Goal: Book appointment/travel/reservation

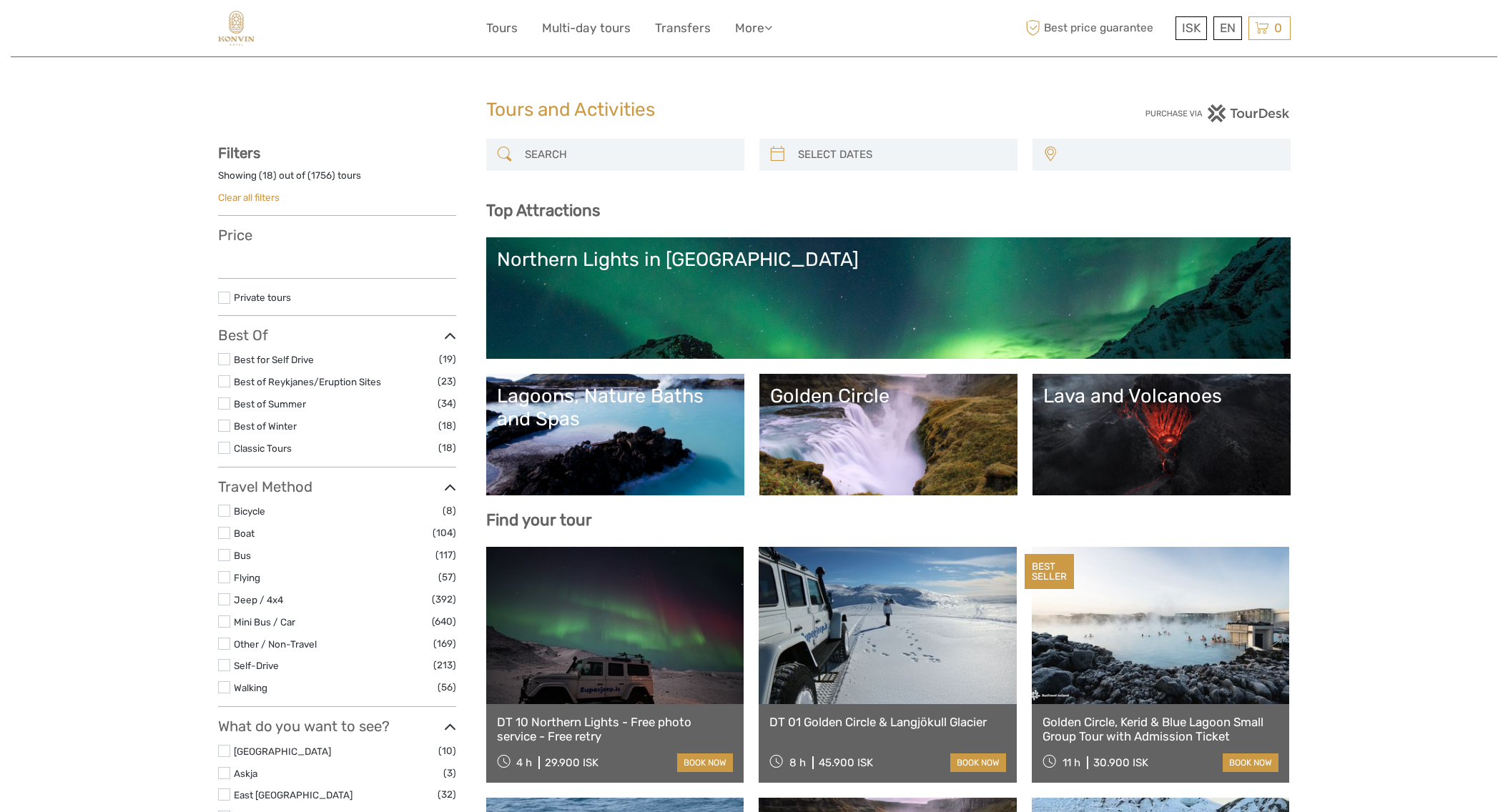
select select
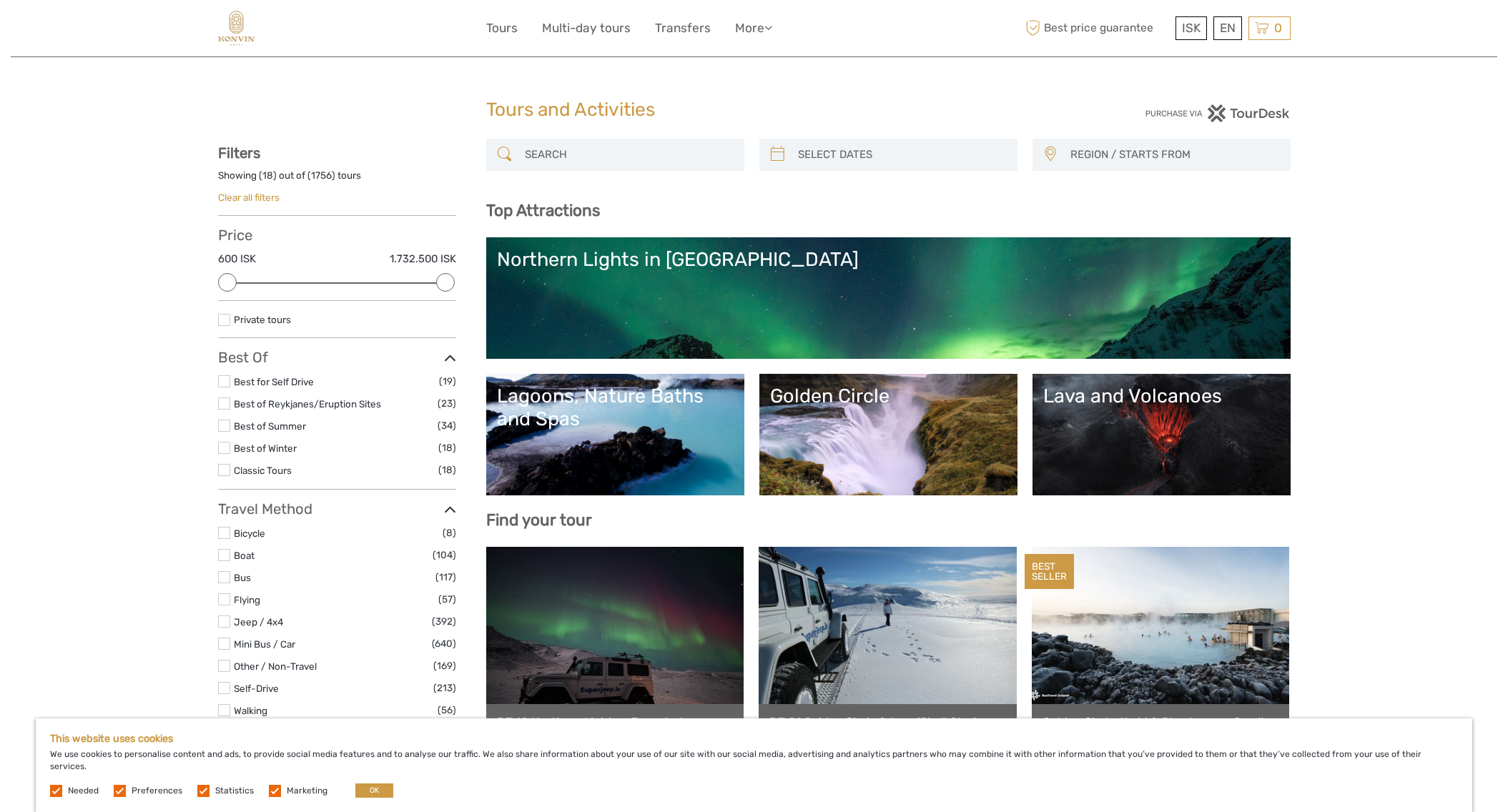
click at [1147, 400] on div "Lava and Volcanoes" at bounding box center [1162, 396] width 237 height 23
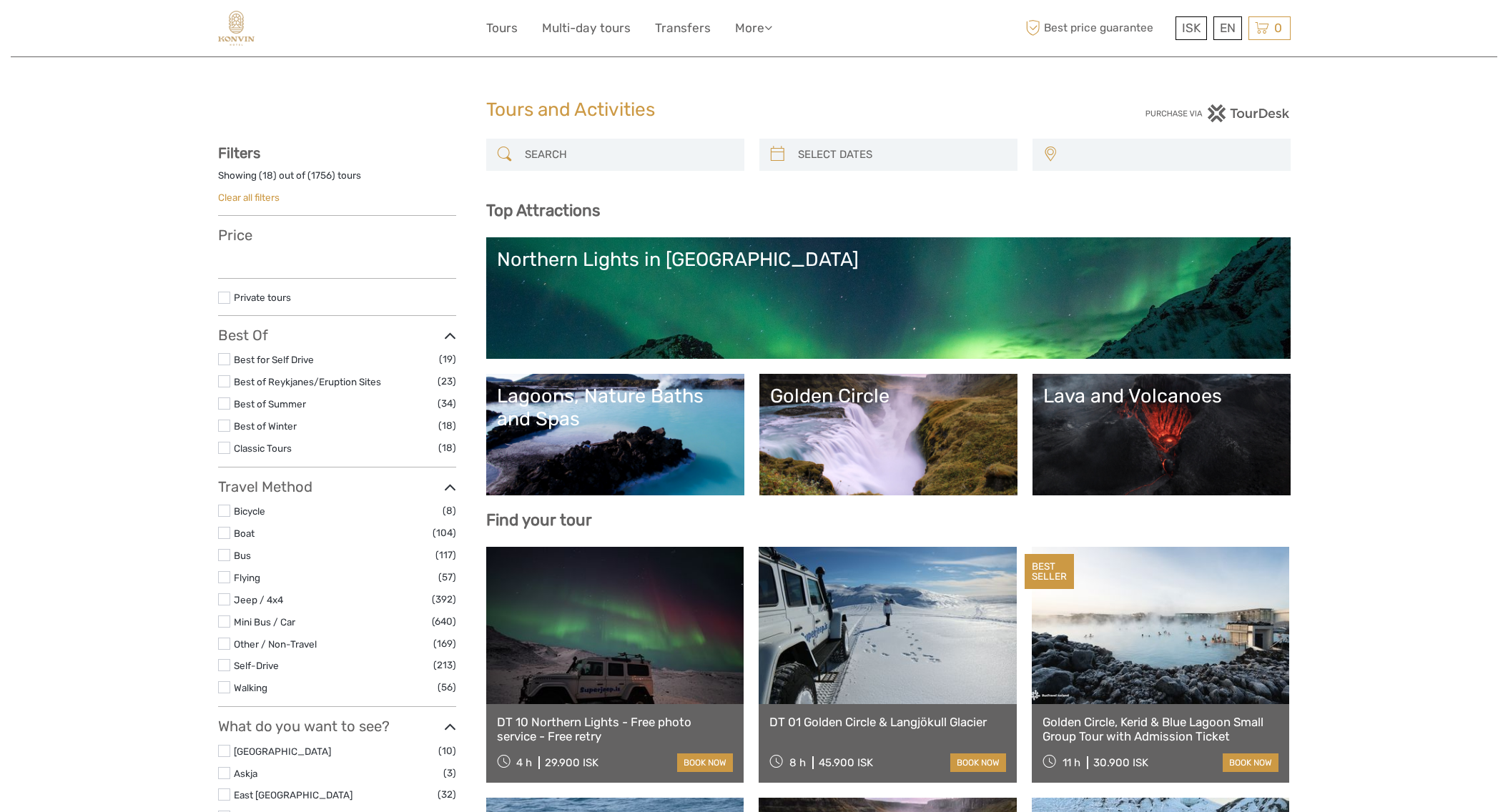
select select
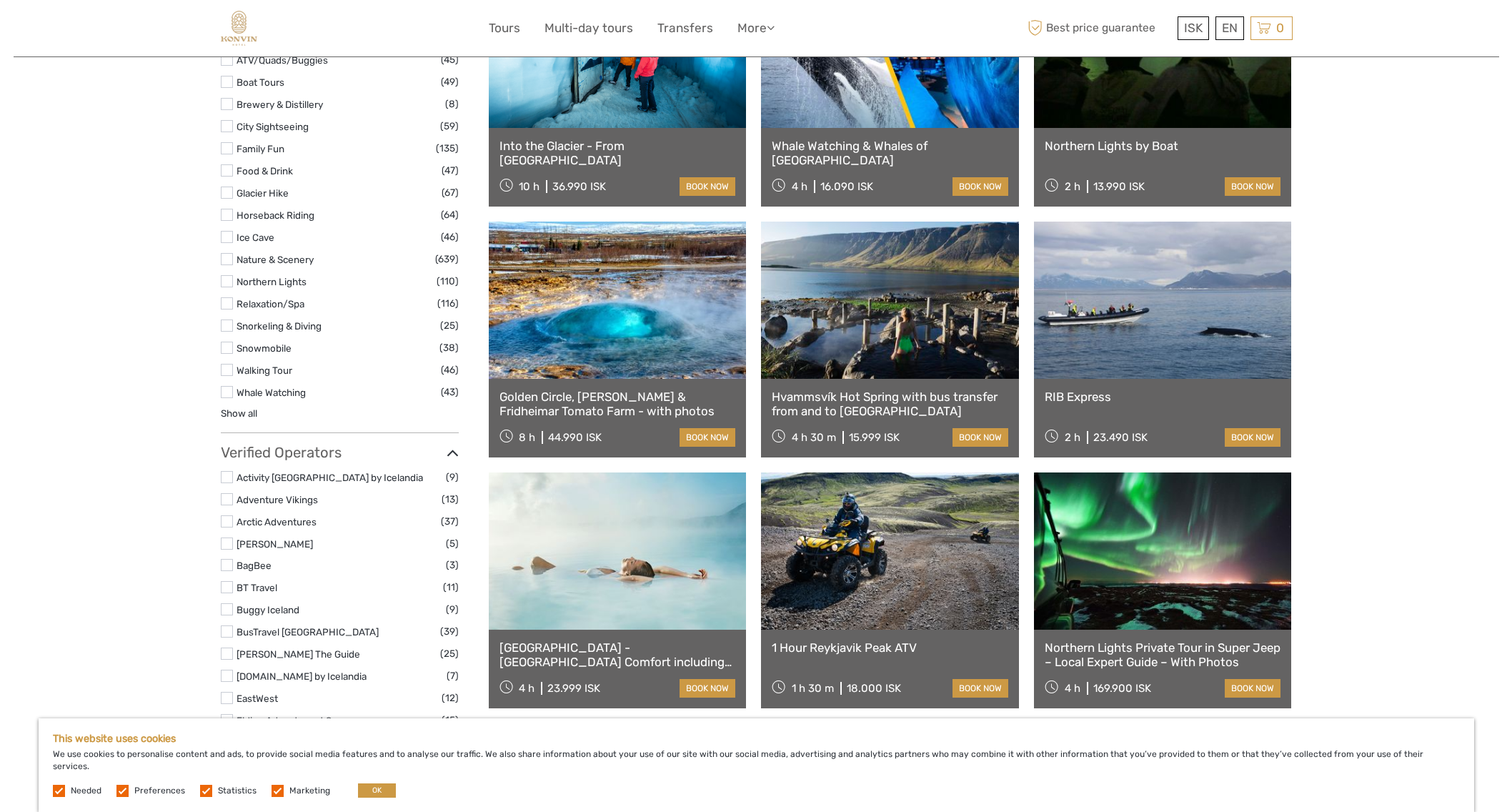
scroll to position [1558, 0]
